Goal: Information Seeking & Learning: Learn about a topic

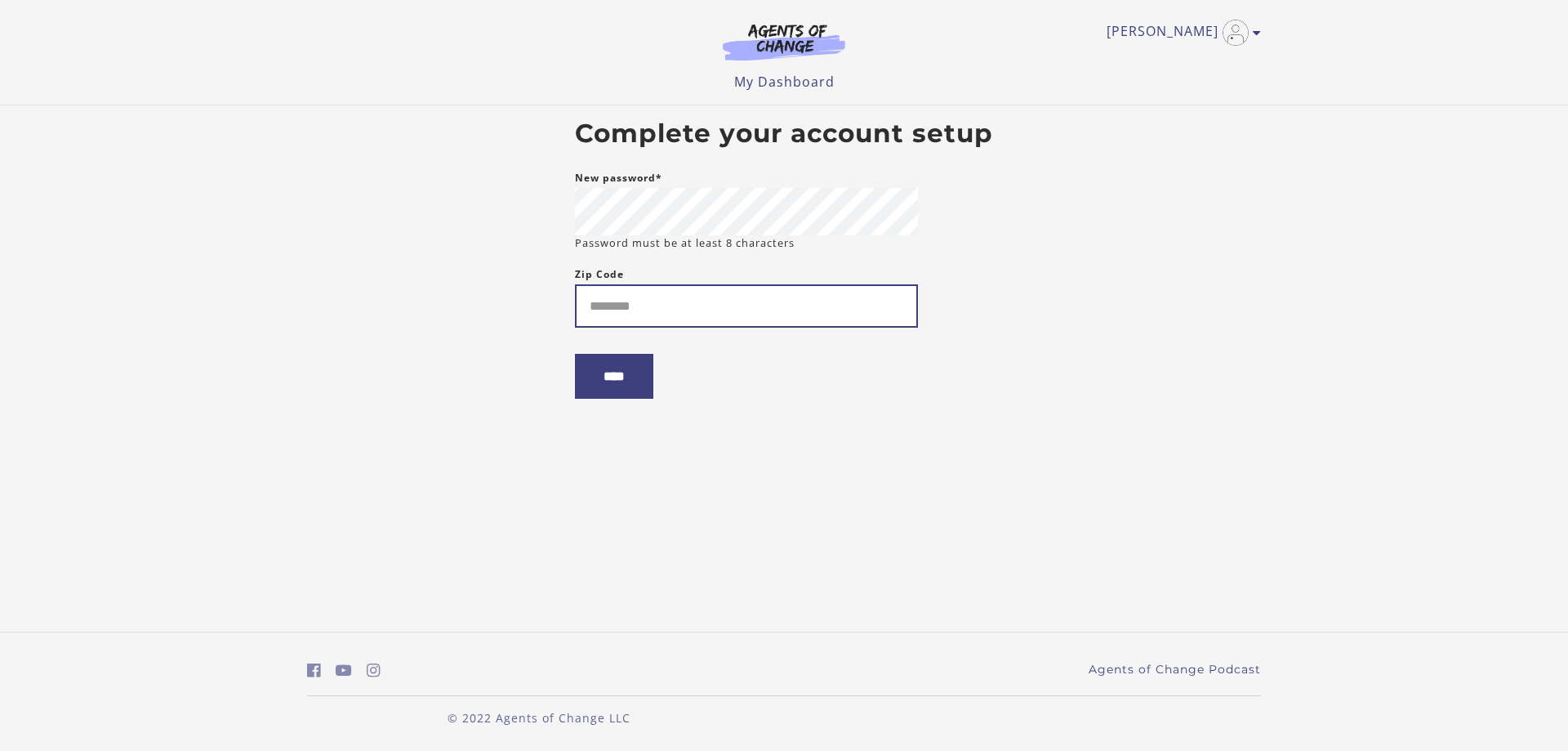
click at [595, 301] on input "Zip Code" at bounding box center [746, 306] width 343 height 44
type input "*****"
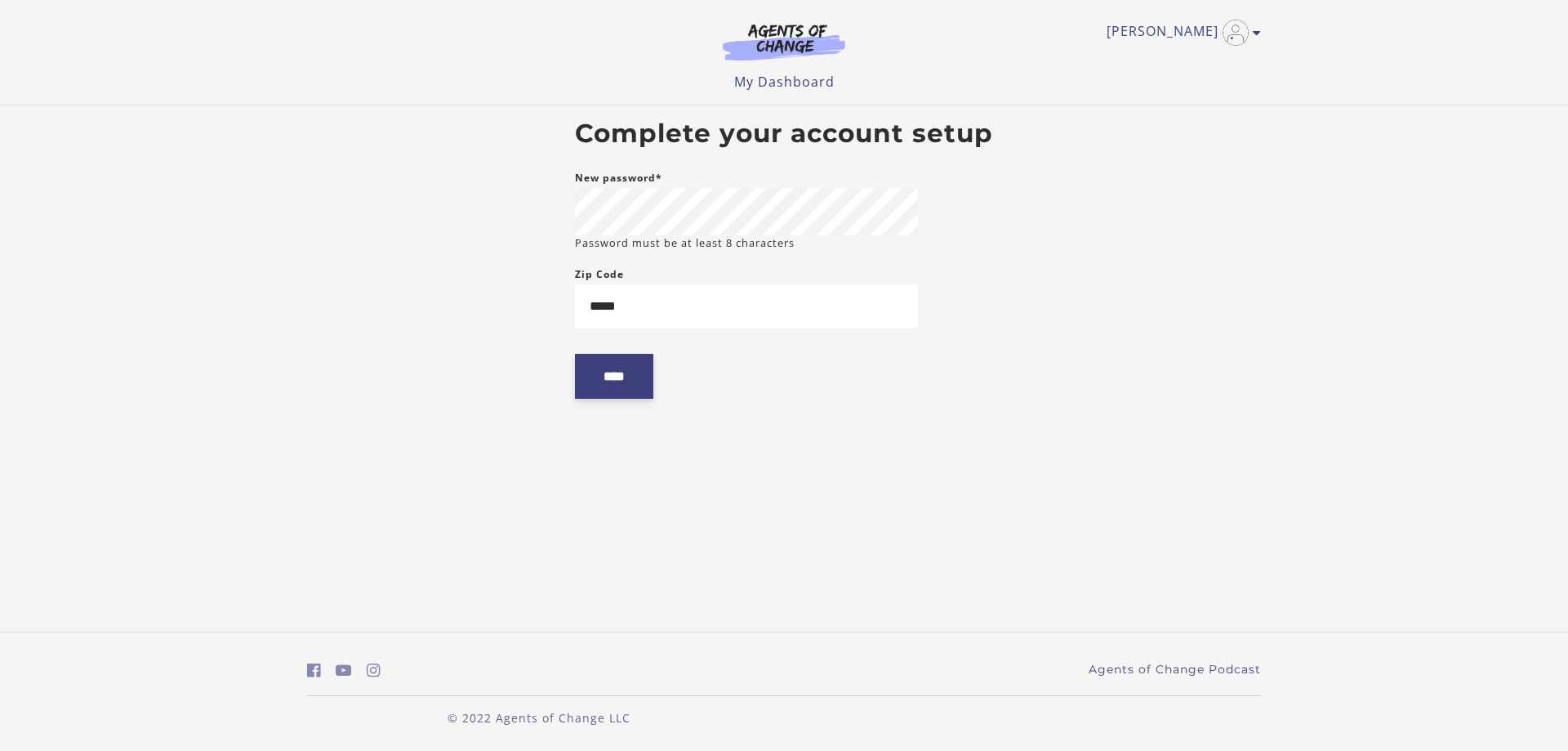
click at [612, 382] on input "****" at bounding box center [614, 376] width 79 height 45
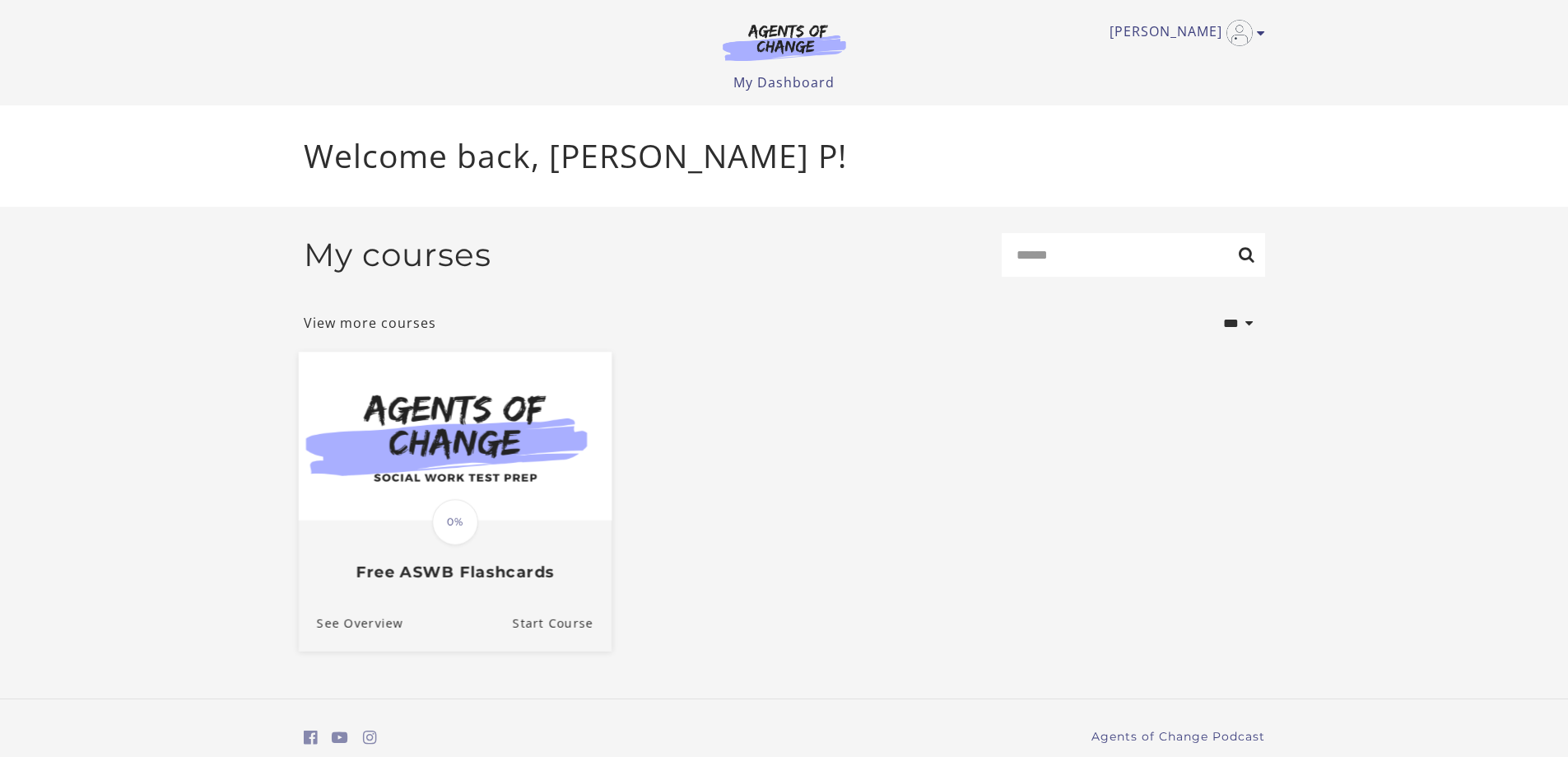
click at [553, 451] on img at bounding box center [454, 436] width 313 height 168
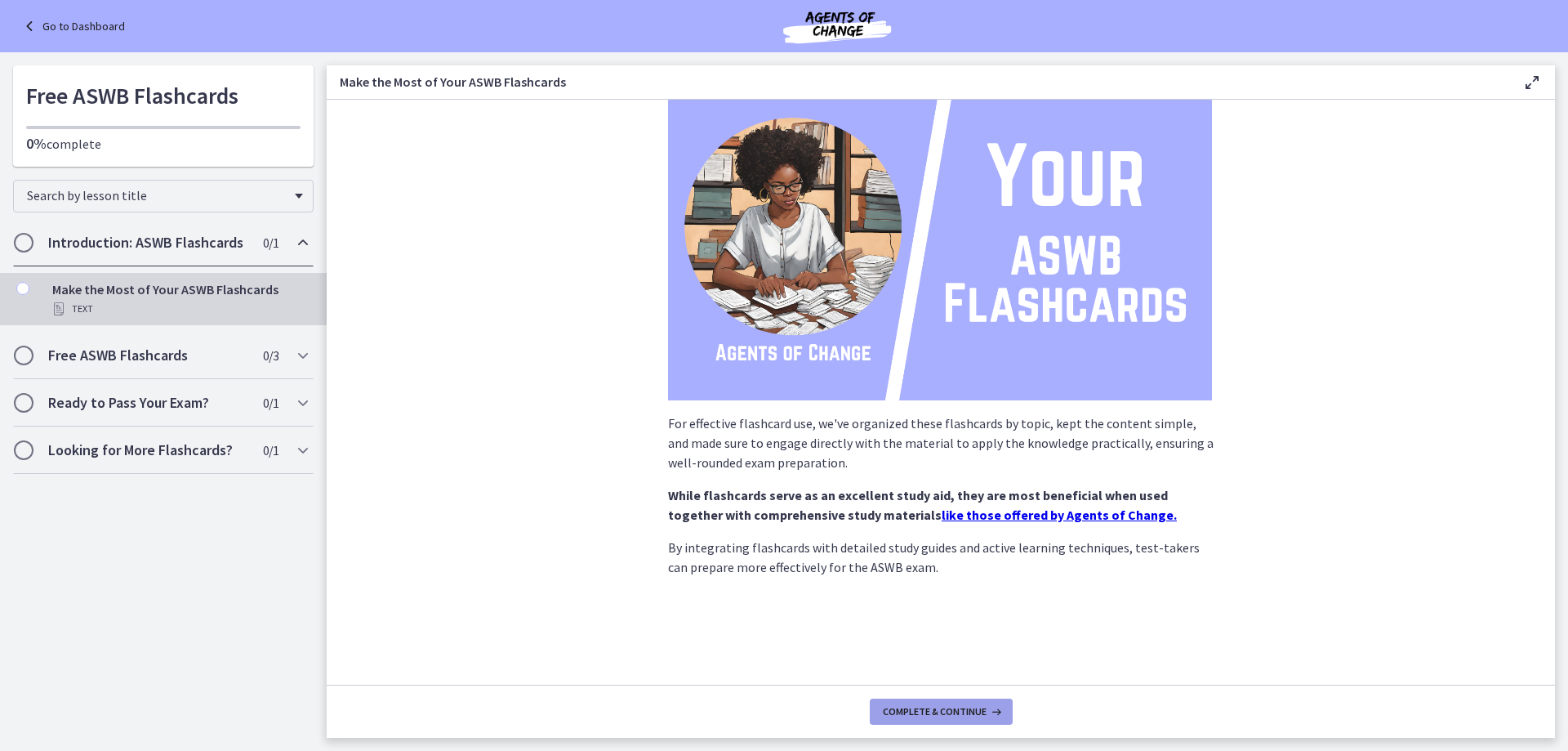
scroll to position [107, 0]
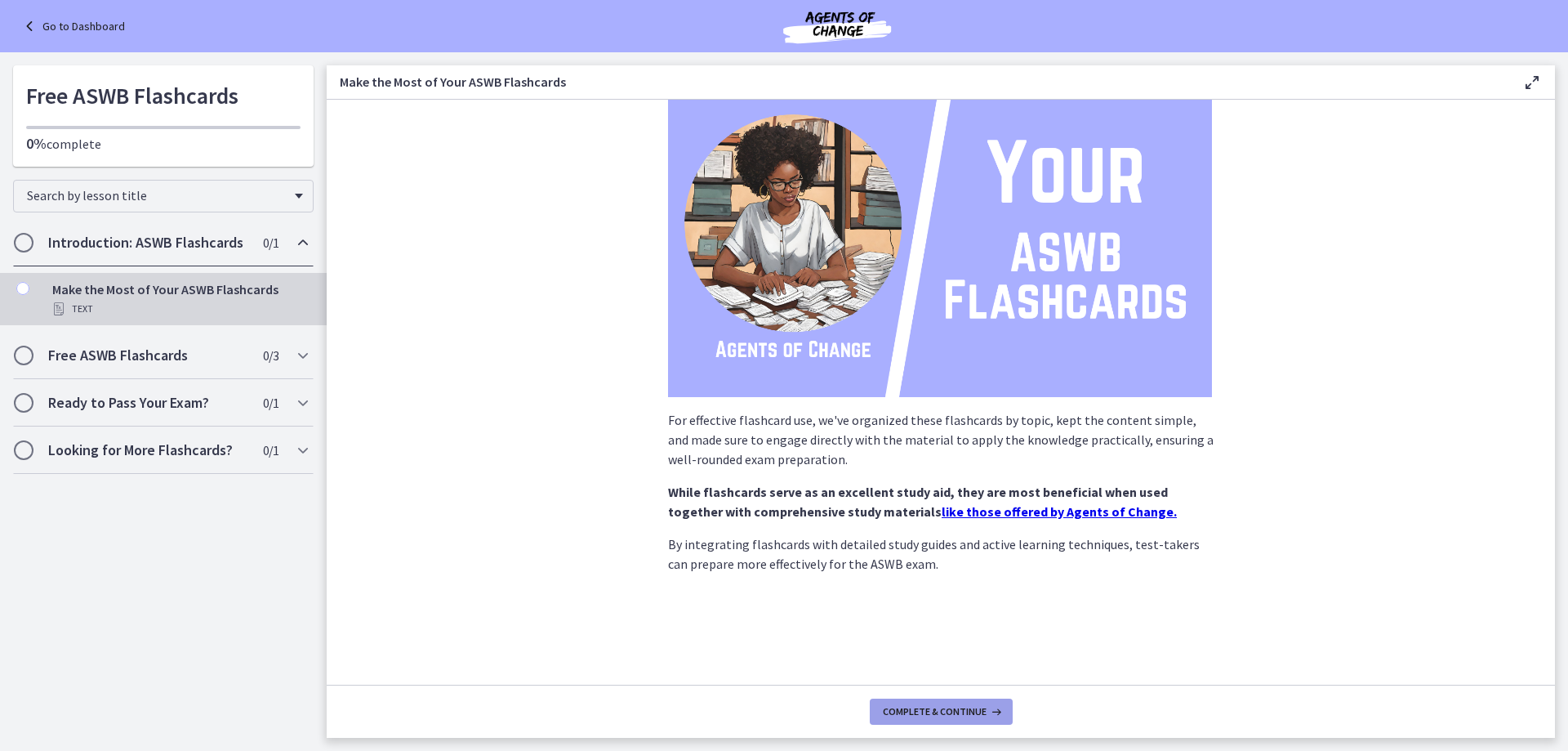
click at [915, 700] on button "Complete & continue" at bounding box center [941, 711] width 143 height 26
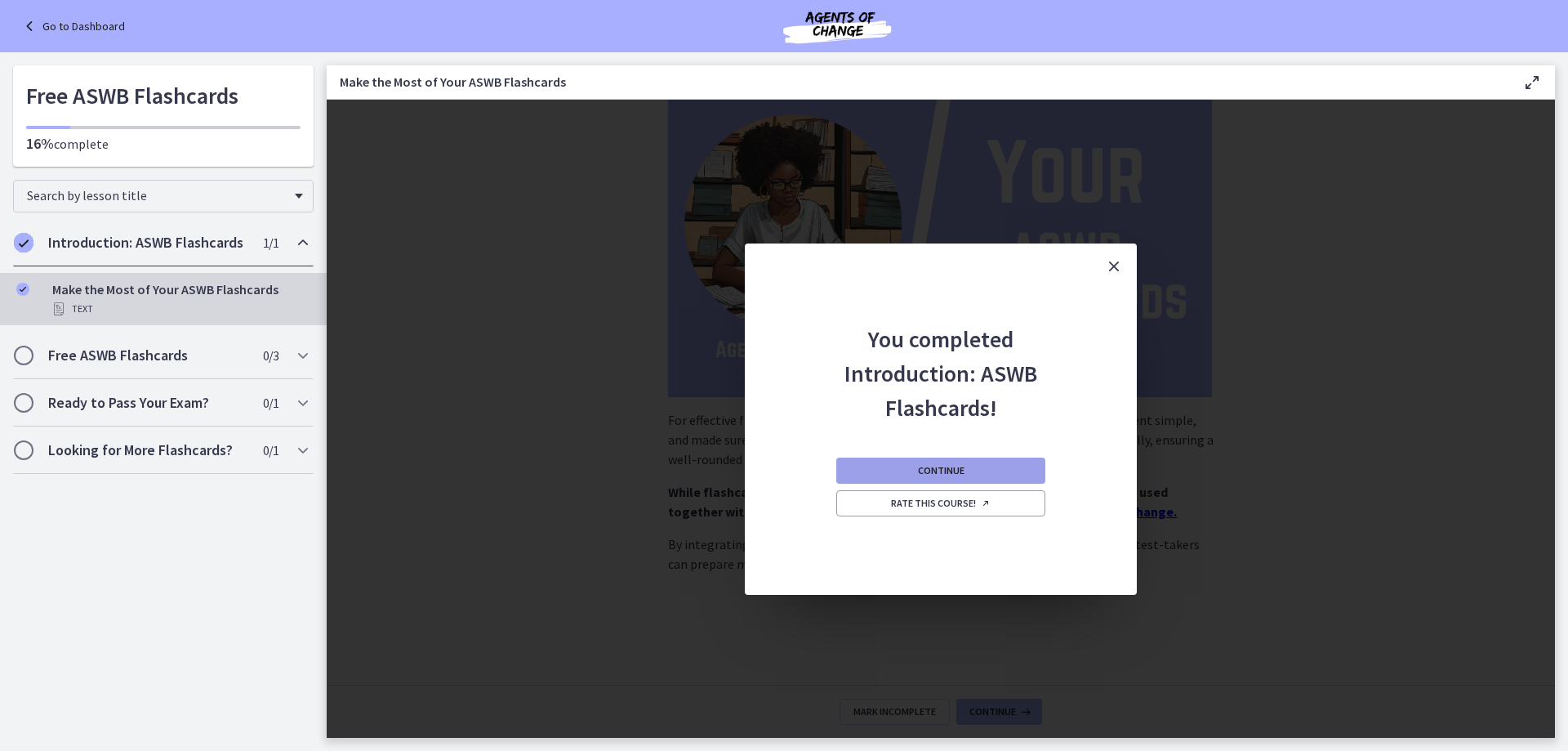
click at [949, 464] on span "Continue" at bounding box center [941, 470] width 47 height 13
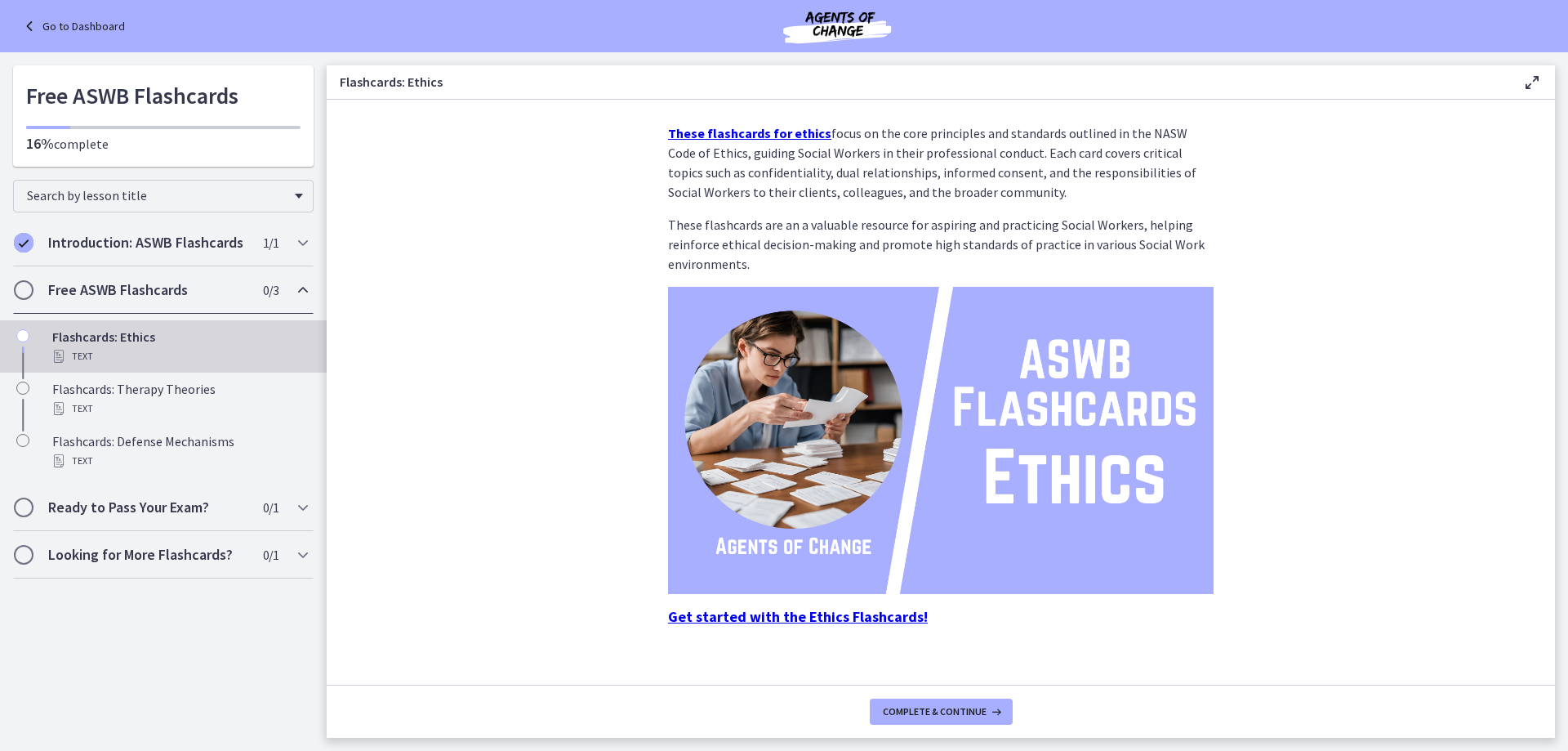
scroll to position [43, 0]
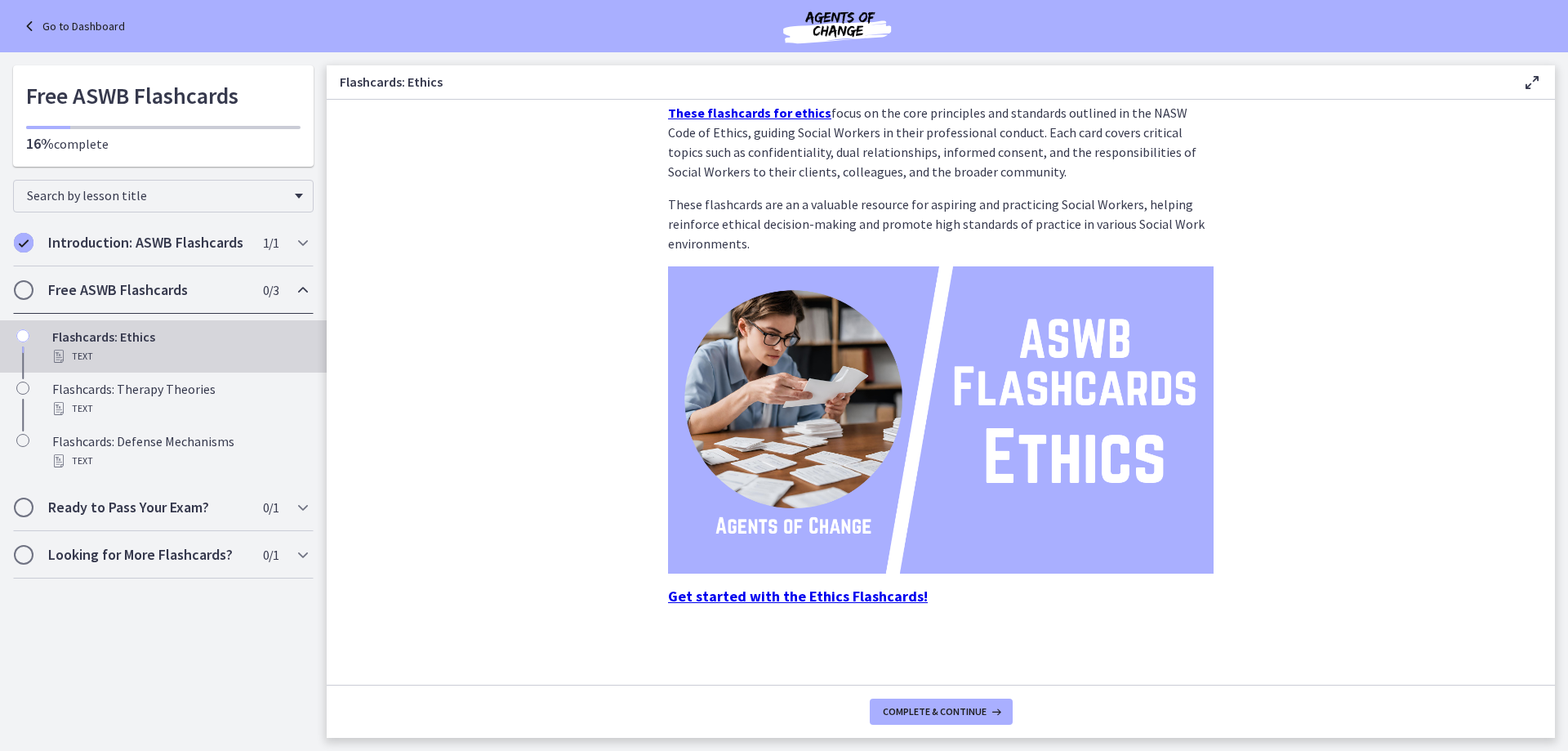
click at [861, 600] on strong "Get started with the Ethics Flashcards!" at bounding box center [797, 596] width 259 height 18
click at [923, 716] on span "Complete & continue" at bounding box center [934, 711] width 104 height 13
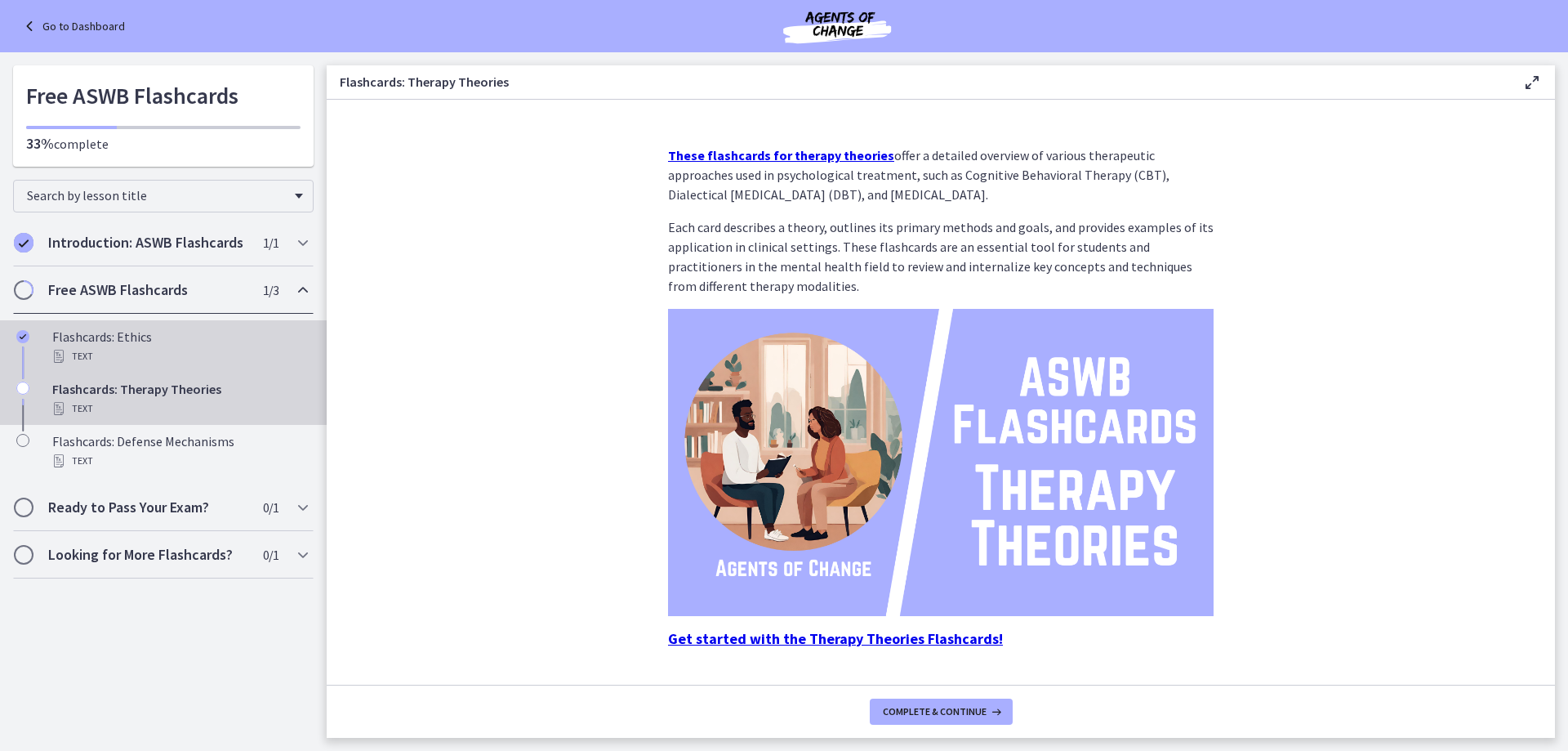
click at [154, 342] on div "Flashcards: Ethics Text" at bounding box center [180, 346] width 254 height 39
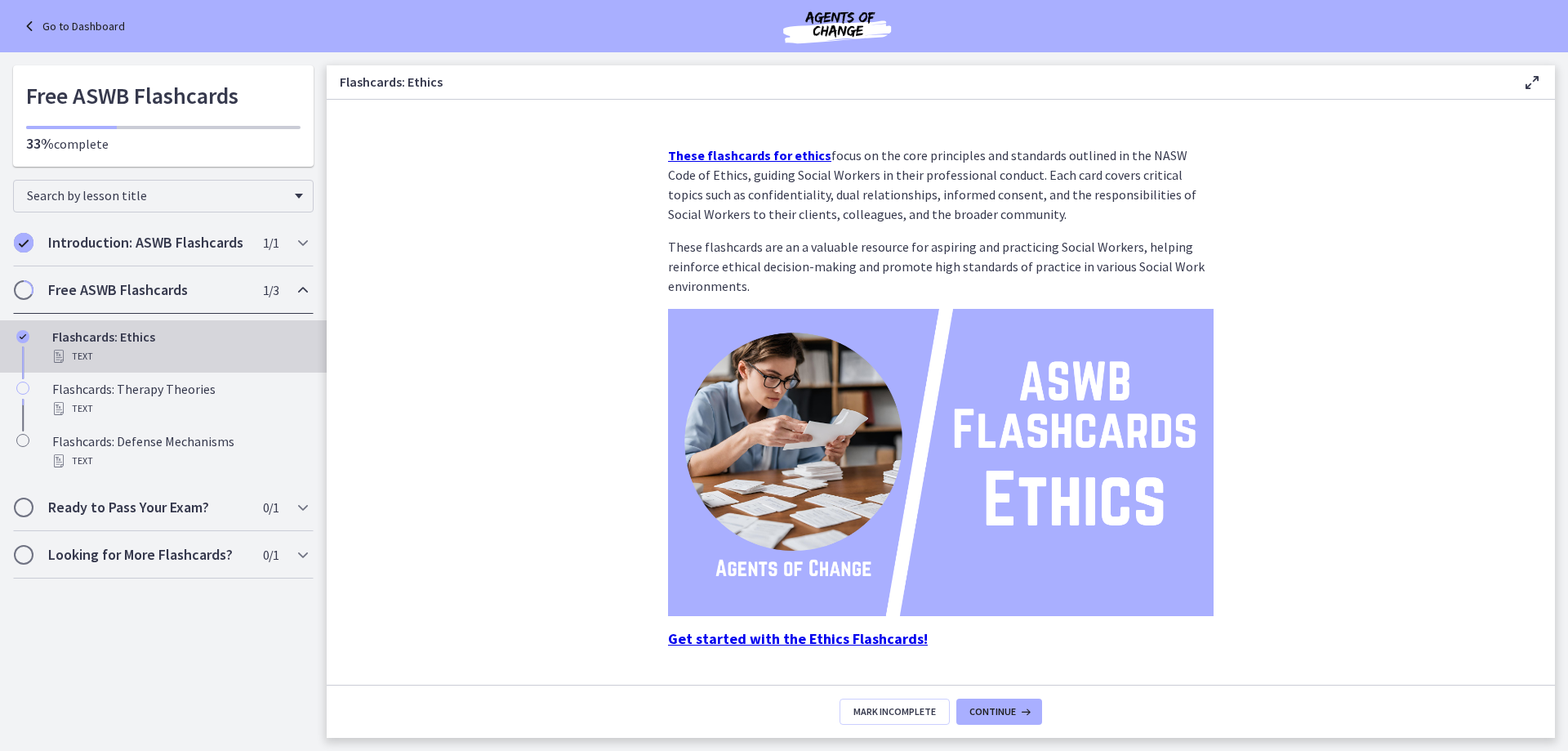
click at [762, 156] on strong "These flashcards for ethics" at bounding box center [750, 154] width 163 height 17
